Goal: Find specific page/section: Find specific page/section

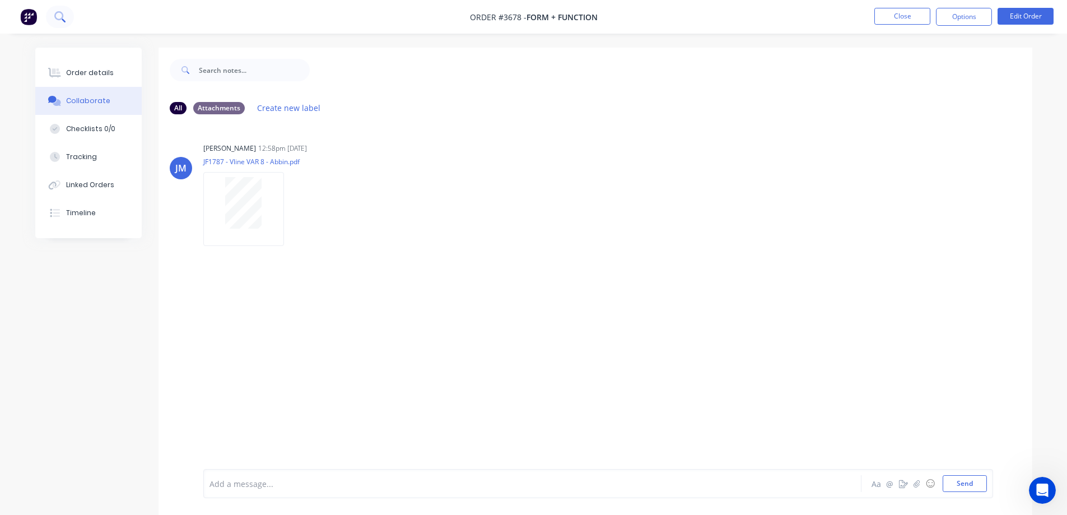
click at [63, 18] on icon at bounding box center [59, 16] width 11 height 11
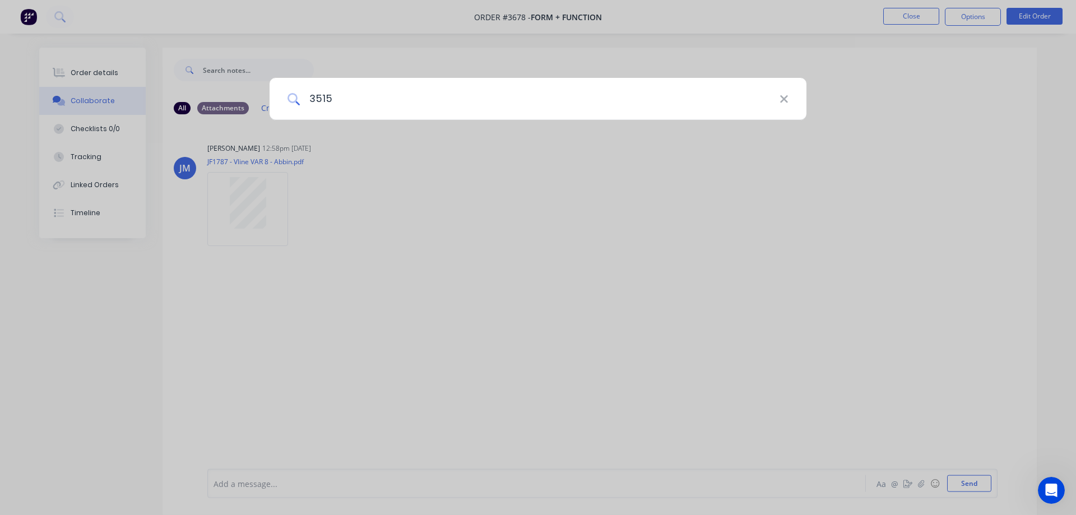
type input "3515"
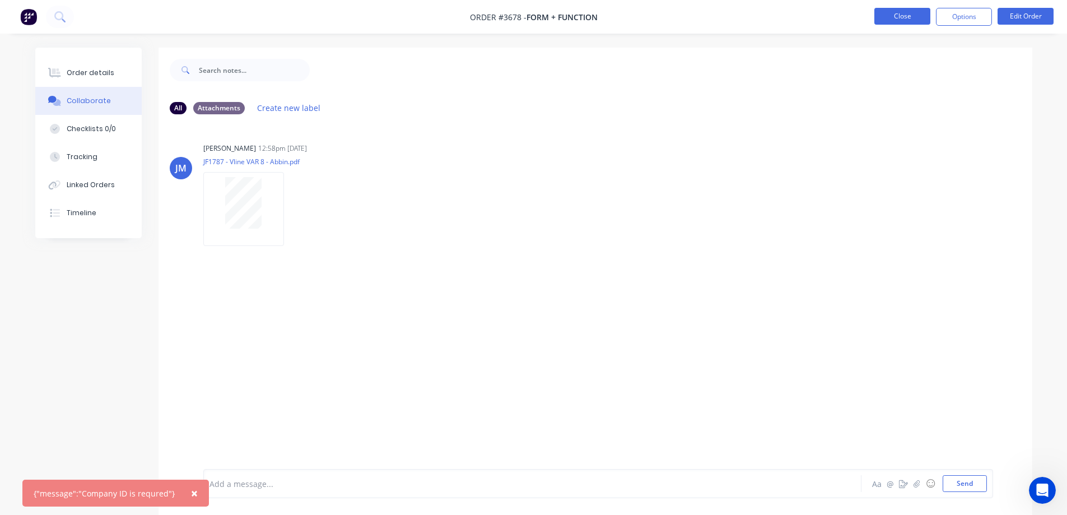
click at [895, 13] on button "Close" at bounding box center [903, 16] width 56 height 17
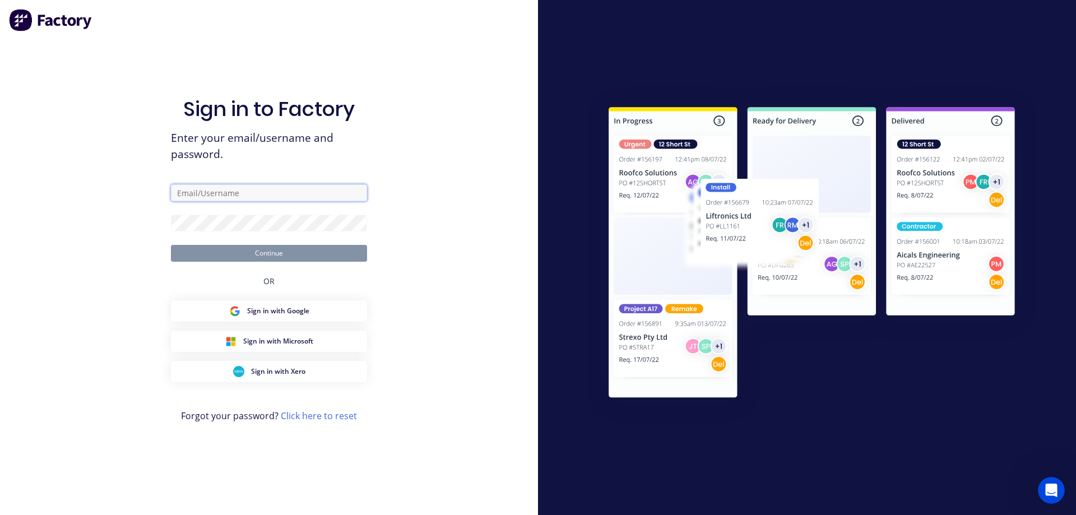
type input "[EMAIL_ADDRESS][DOMAIN_NAME]"
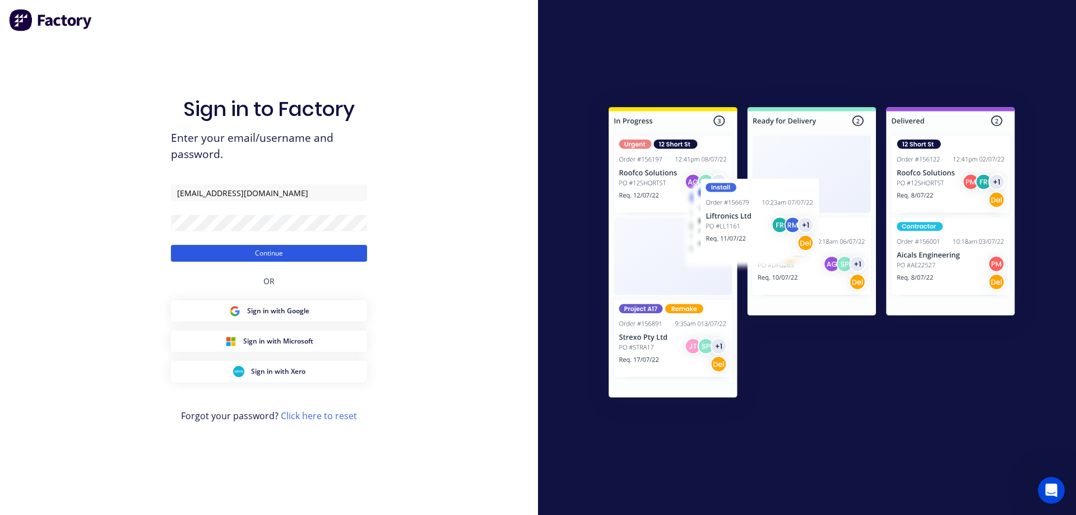
click at [279, 255] on button "Continue" at bounding box center [269, 253] width 196 height 17
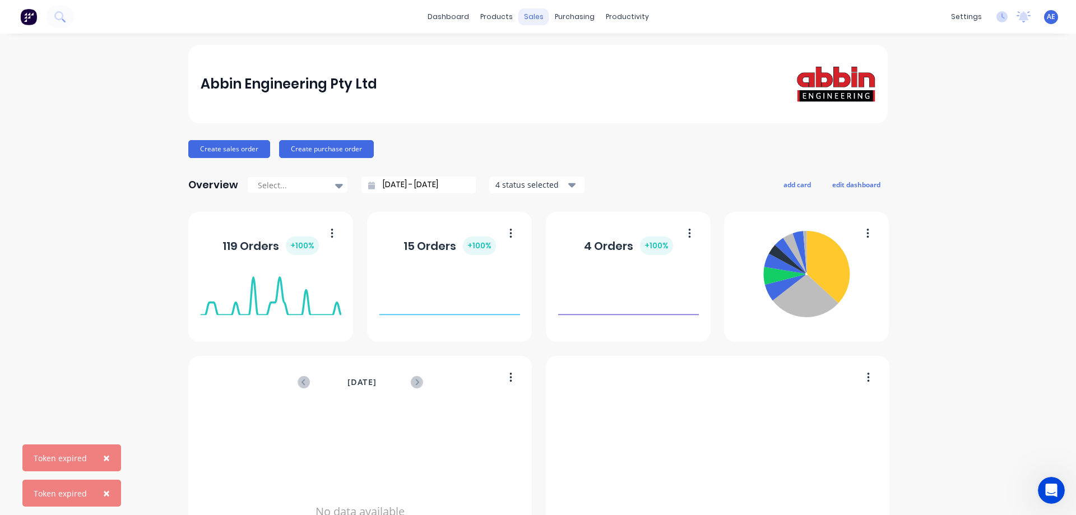
click at [531, 17] on div "sales" at bounding box center [533, 16] width 31 height 17
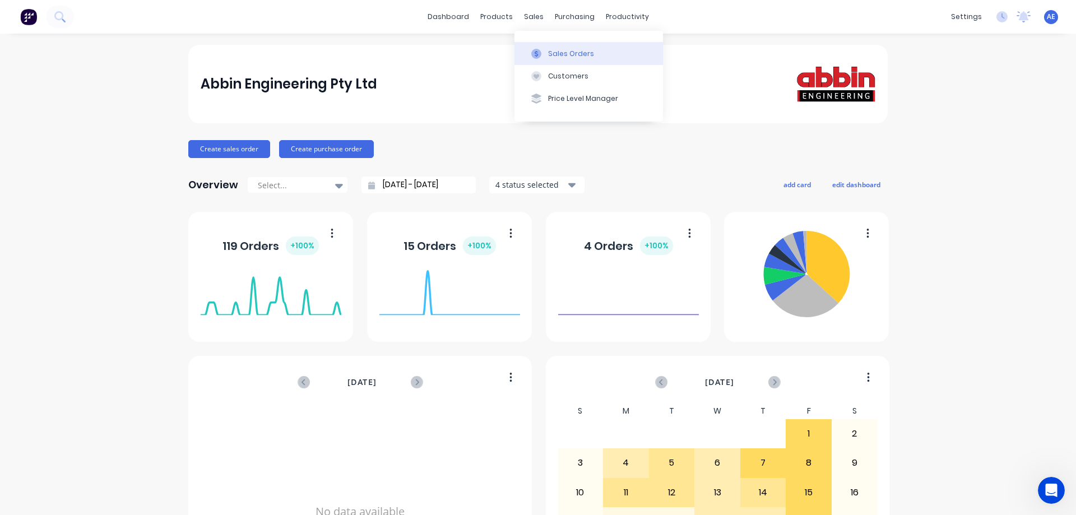
click at [569, 55] on div "Sales Orders" at bounding box center [571, 54] width 46 height 10
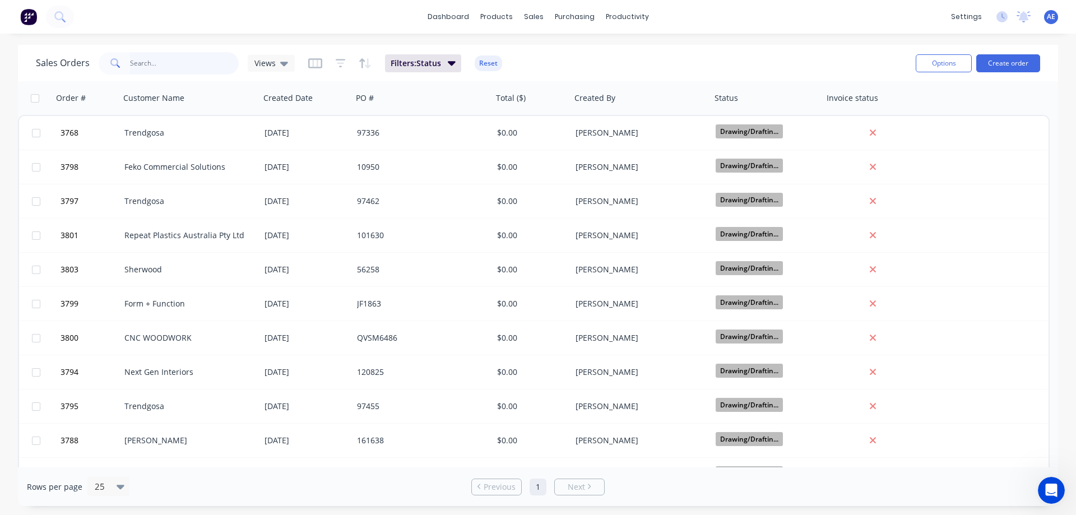
click at [141, 62] on input "text" at bounding box center [184, 63] width 109 height 22
click at [340, 65] on icon "button" at bounding box center [341, 63] width 10 height 11
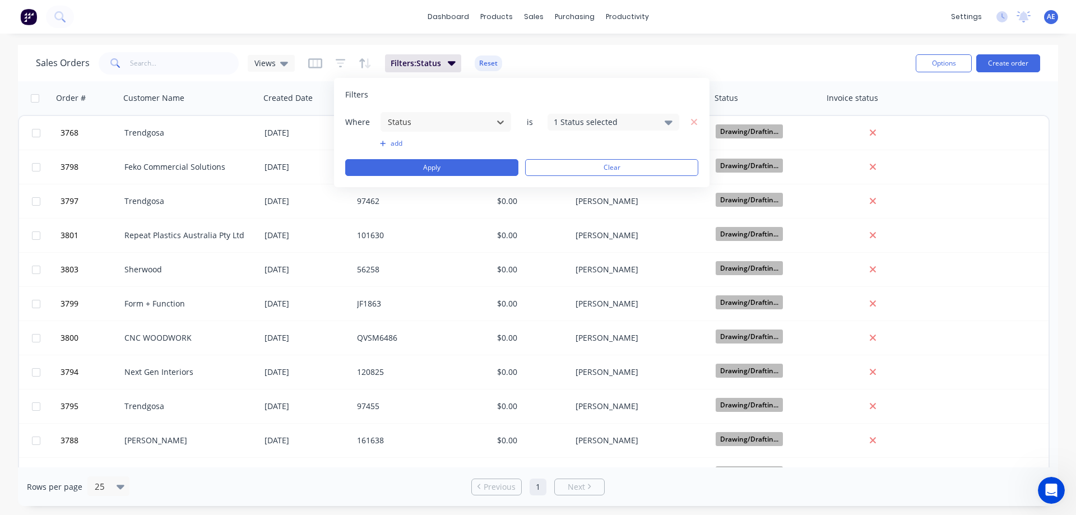
click at [670, 124] on icon at bounding box center [668, 122] width 8 height 12
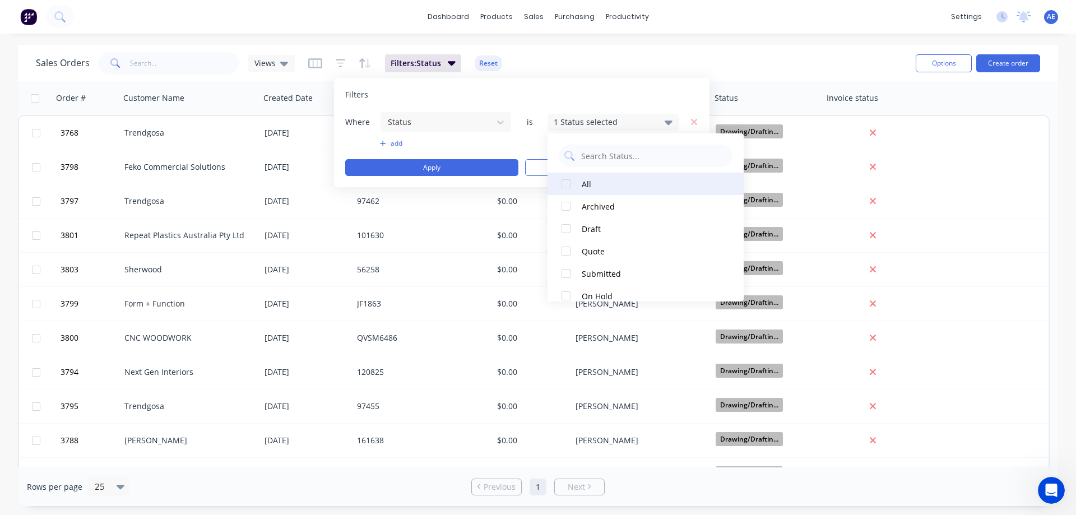
click at [573, 185] on div at bounding box center [566, 184] width 22 height 22
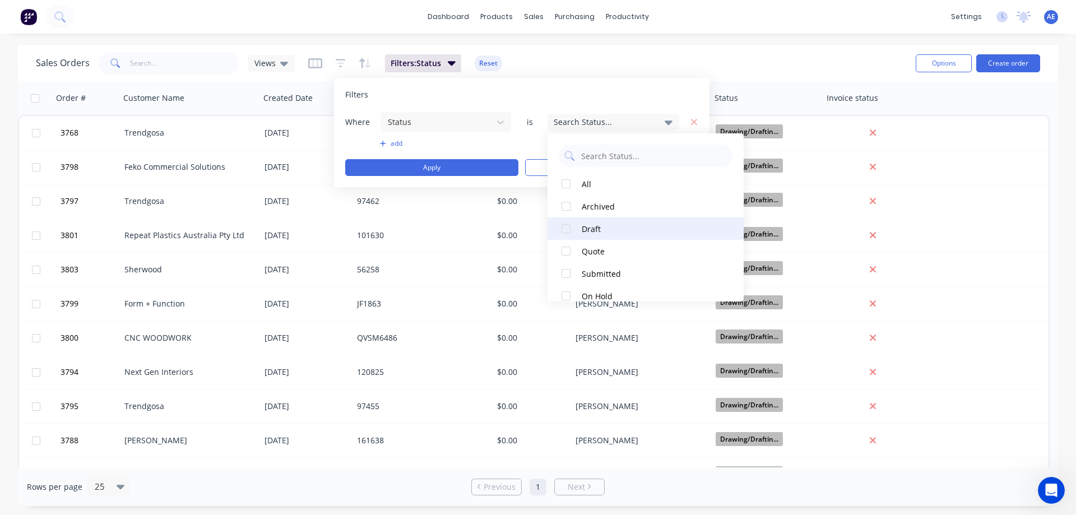
click at [568, 230] on div at bounding box center [566, 228] width 22 height 22
click at [659, 61] on div "Sales Orders Views Filters: Status Reset" at bounding box center [471, 62] width 871 height 27
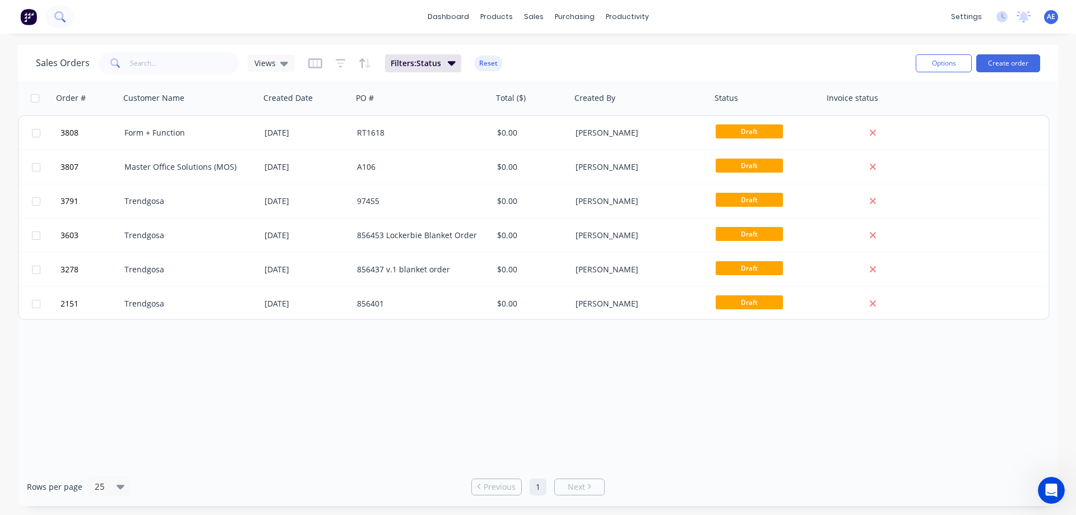
click at [63, 17] on icon at bounding box center [58, 15] width 9 height 9
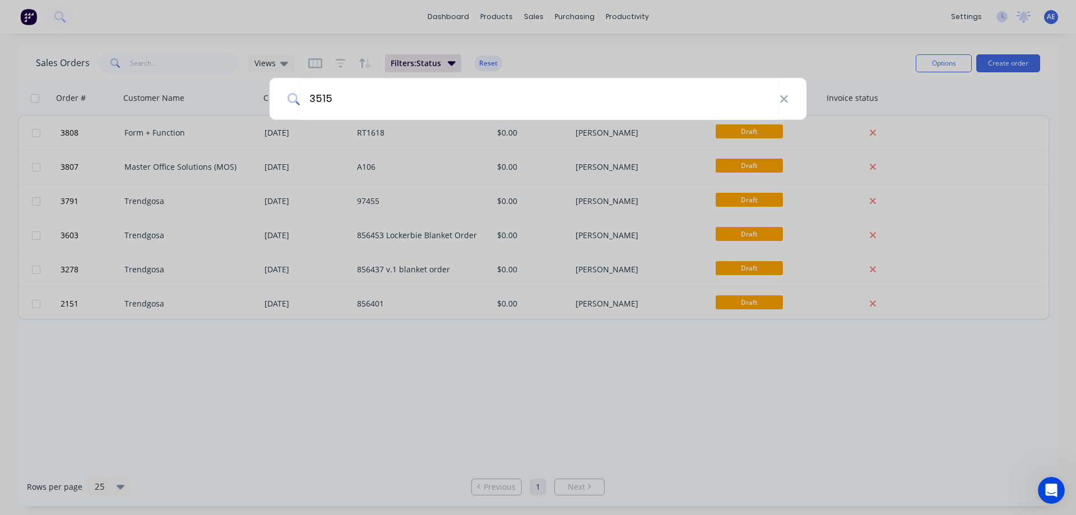
type input "3515"
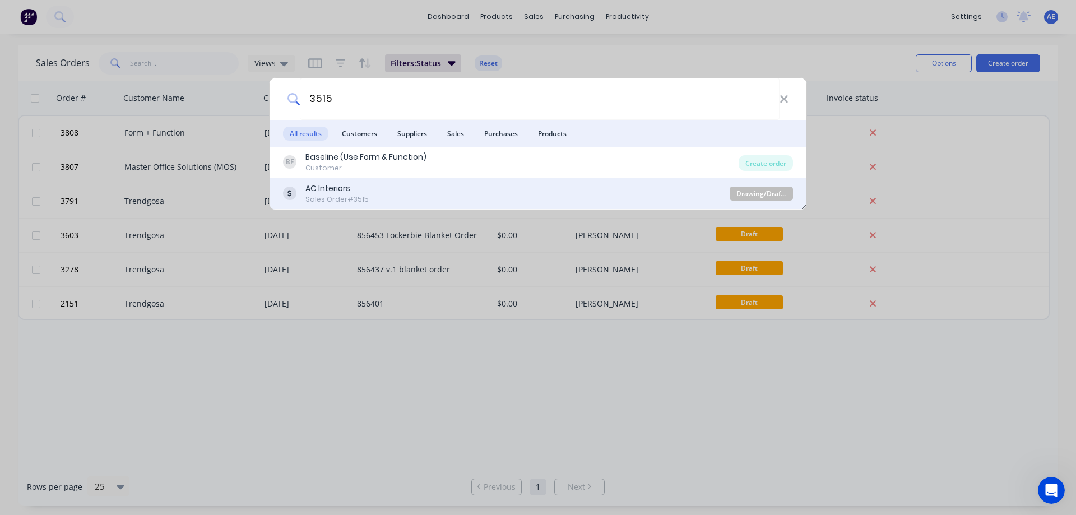
click at [375, 191] on div "AC Interiors Sales Order #3515" at bounding box center [506, 194] width 447 height 22
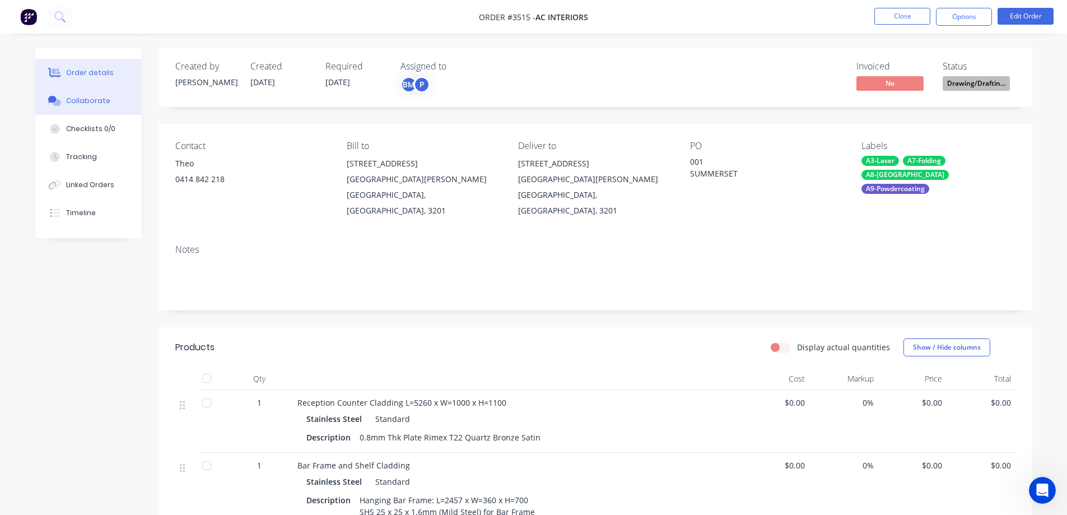
click at [86, 105] on div "Collaborate" at bounding box center [88, 101] width 44 height 10
